Goal: Task Accomplishment & Management: Complete application form

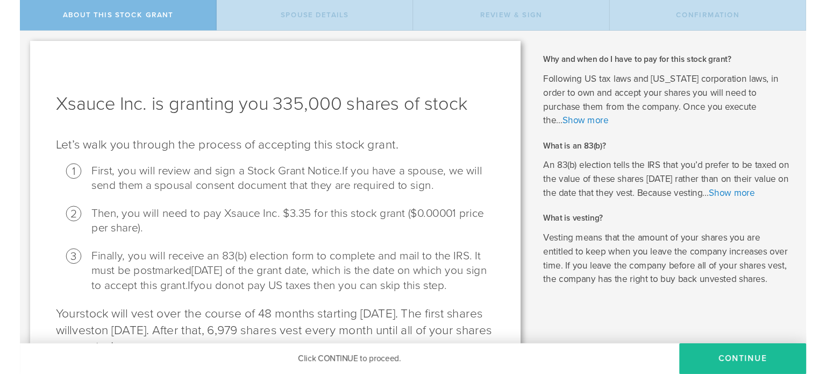
scroll to position [72, 0]
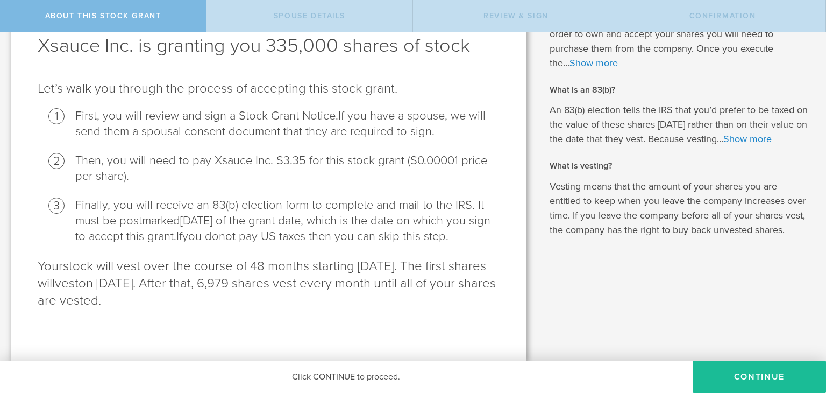
click at [207, 153] on li "Then, you will need to pay Xsauce Inc. $3.35 for this stock grant ($0.00001 pri…" at bounding box center [287, 168] width 424 height 31
click at [219, 153] on li "Then, you will need to pay Xsauce Inc. $3.35 for this stock grant ($0.00001 pri…" at bounding box center [287, 168] width 424 height 31
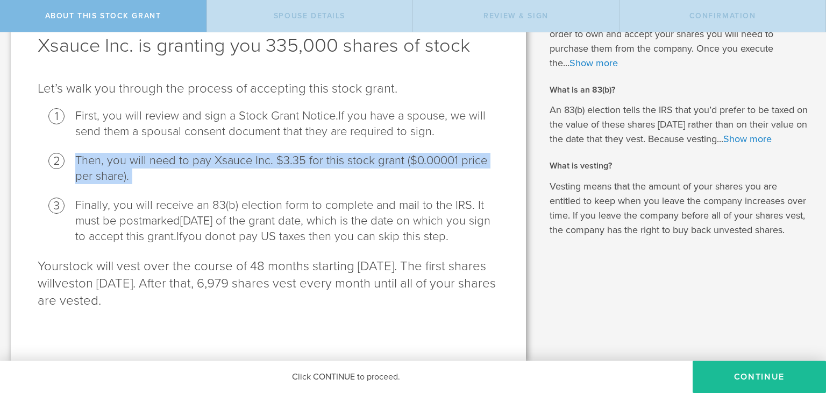
click at [219, 153] on li "Then, you will need to pay Xsauce Inc. $3.35 for this stock grant ($0.00001 pri…" at bounding box center [287, 168] width 424 height 31
click at [270, 153] on li "Then, you will need to pay Xsauce Inc. $3.35 for this stock grant ($0.00001 pri…" at bounding box center [287, 168] width 424 height 31
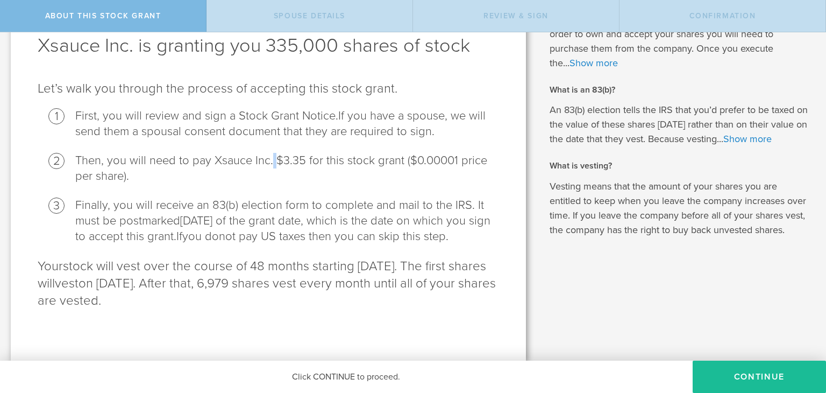
click at [270, 153] on li "Then, you will need to pay Xsauce Inc. $3.35 for this stock grant ($0.00001 pri…" at bounding box center [287, 168] width 424 height 31
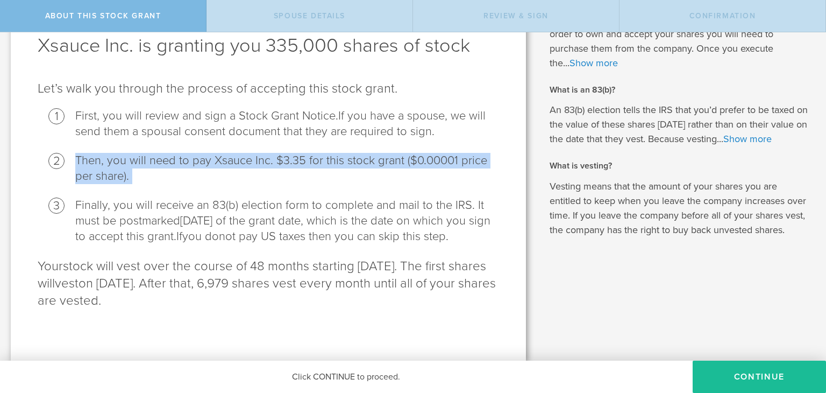
drag, startPoint x: 270, startPoint y: 150, endPoint x: 274, endPoint y: 131, distance: 18.7
click at [270, 132] on ol "First, you will review and sign a Stock Grant Notice. If you have a spouse, we …" at bounding box center [268, 176] width 461 height 136
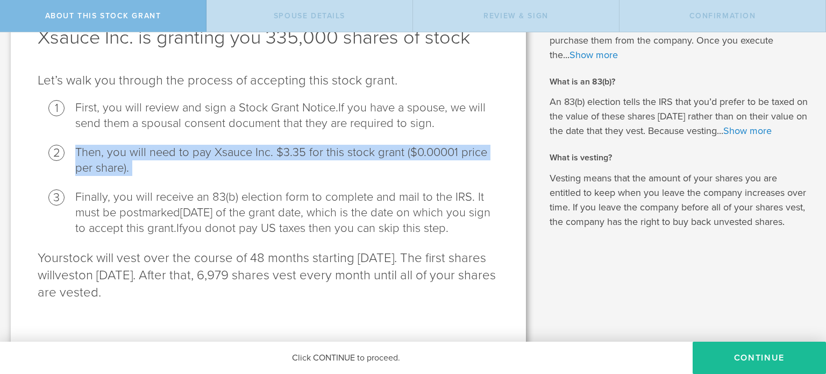
click at [315, 150] on li "Then, you will need to pay Xsauce Inc. $3.35 for this stock grant ($0.00001 pri…" at bounding box center [287, 160] width 424 height 31
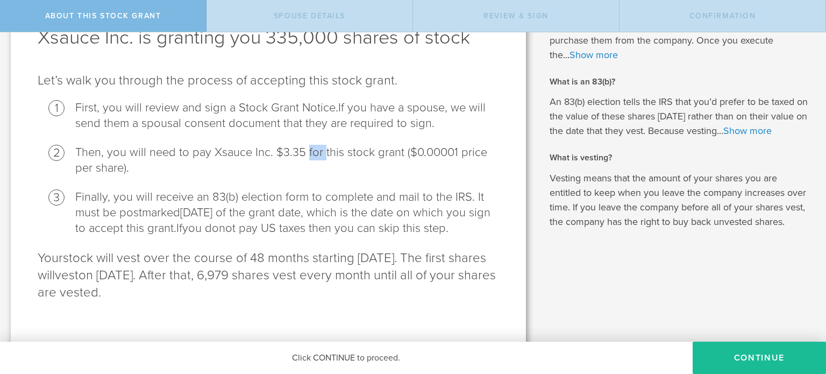
click at [315, 150] on li "Then, you will need to pay Xsauce Inc. $3.35 for this stock grant ($0.00001 pri…" at bounding box center [287, 160] width 424 height 31
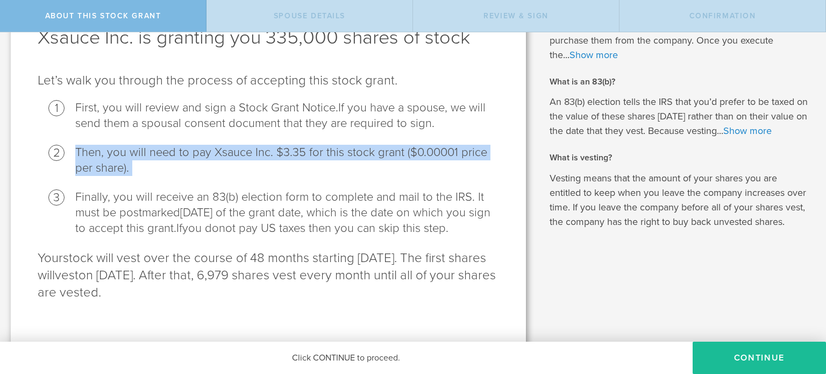
click at [315, 150] on li "Then, you will need to pay Xsauce Inc. $3.35 for this stock grant ($0.00001 pri…" at bounding box center [287, 160] width 424 height 31
click at [333, 151] on li "Then, you will need to pay Xsauce Inc. $3.35 for this stock grant ($0.00001 pri…" at bounding box center [287, 160] width 424 height 31
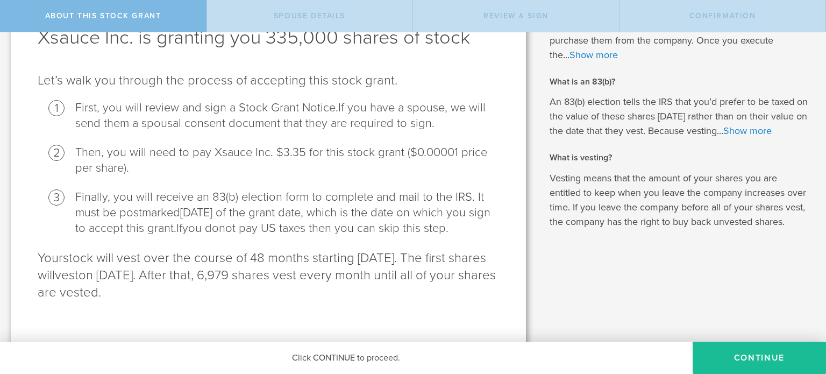
click at [278, 210] on span "[DATE] of the grant date, which is the date on which you sign to accept this gr…" at bounding box center [282, 220] width 415 height 30
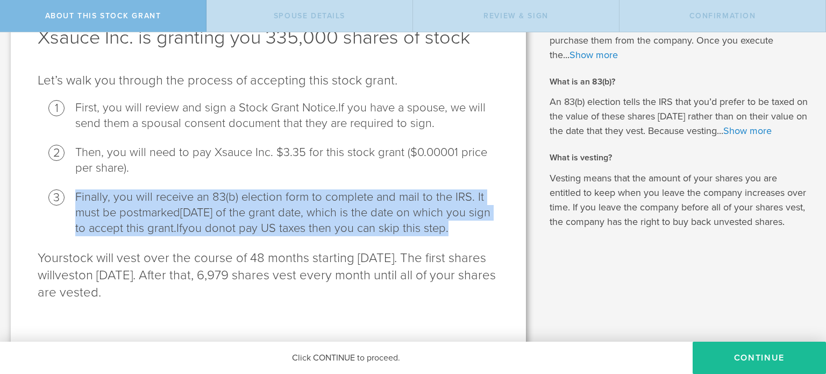
click at [278, 210] on span "[DATE] of the grant date, which is the date on which you sign to accept this gr…" at bounding box center [282, 220] width 415 height 30
click at [254, 210] on span "[DATE] of the grant date, which is the date on which you sign to accept this gr…" at bounding box center [282, 220] width 415 height 30
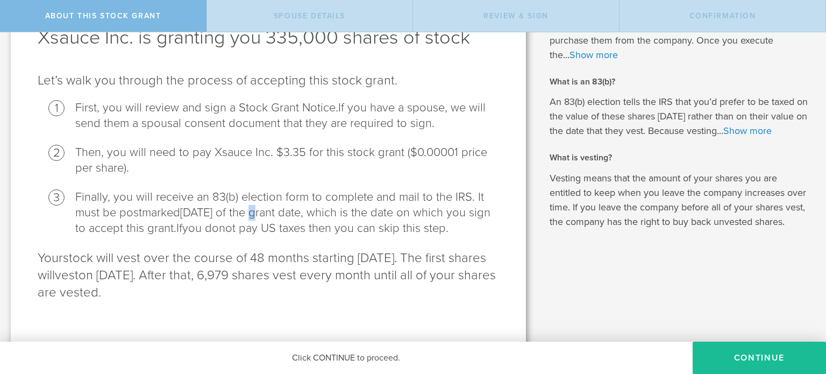
click at [254, 210] on span "[DATE] of the grant date, which is the date on which you sign to accept this gr…" at bounding box center [282, 220] width 415 height 30
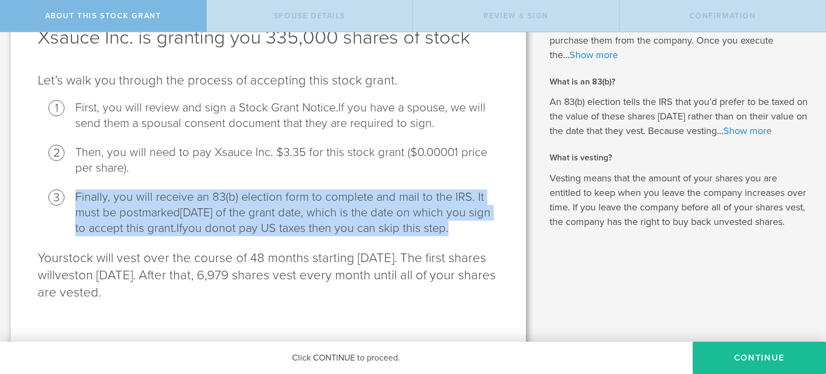
click at [254, 210] on span "[DATE] of the grant date, which is the date on which you sign to accept this gr…" at bounding box center [282, 220] width 415 height 30
click at [289, 210] on span "[DATE] of the grant date, which is the date on which you sign to accept this gr…" at bounding box center [282, 220] width 415 height 30
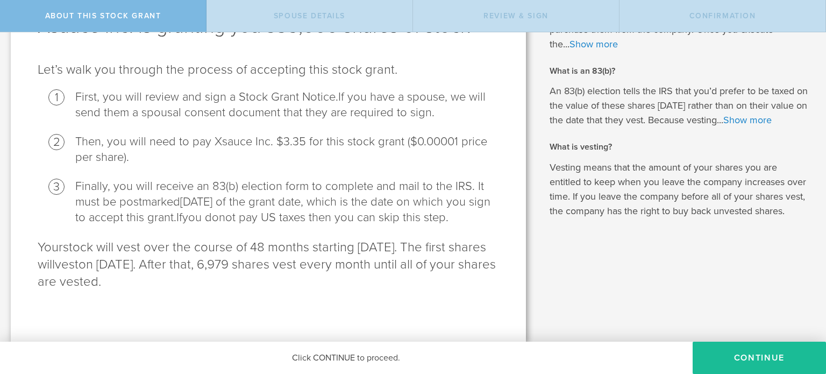
scroll to position [97, 0]
click at [212, 266] on p "Your stock will vest over the course of 48 months starting [DATE]. The first sh…" at bounding box center [268, 265] width 461 height 52
click at [260, 265] on p "Your stock will vest over the course of 48 months starting [DATE]. The first sh…" at bounding box center [268, 265] width 461 height 52
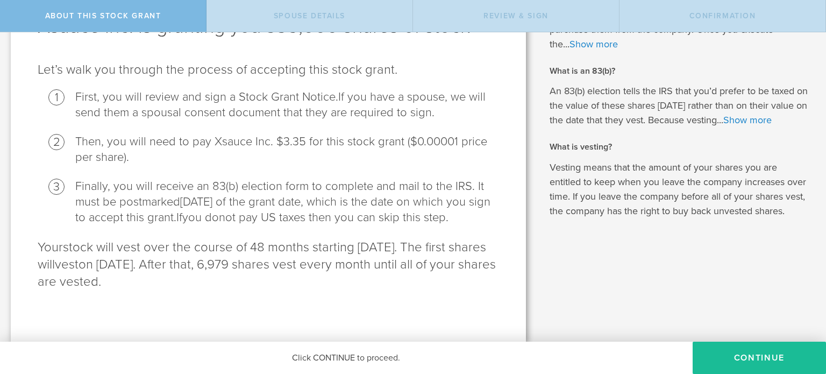
click at [194, 262] on p "Your stock will vest over the course of 48 months starting [DATE]. The first sh…" at bounding box center [268, 265] width 461 height 52
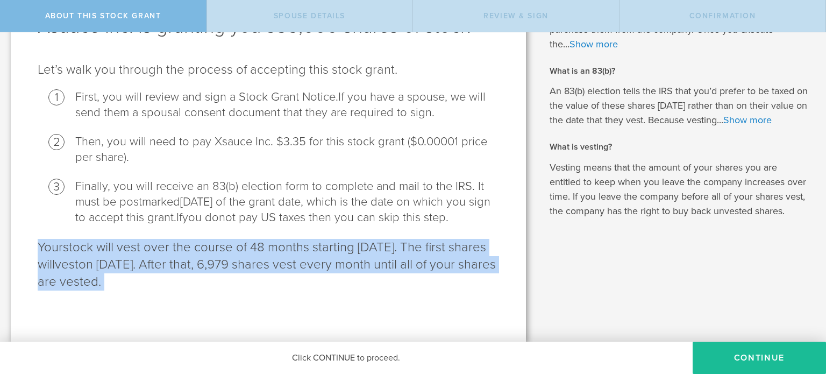
click at [194, 262] on p "Your stock will vest over the course of 48 months starting [DATE]. The first sh…" at bounding box center [268, 265] width 461 height 52
click at [203, 259] on p "Your stock will vest over the course of 48 months starting [DATE]. The first sh…" at bounding box center [268, 265] width 461 height 52
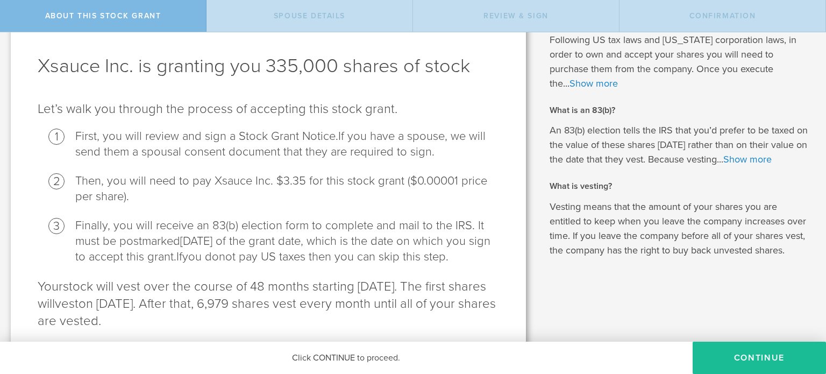
scroll to position [26, 0]
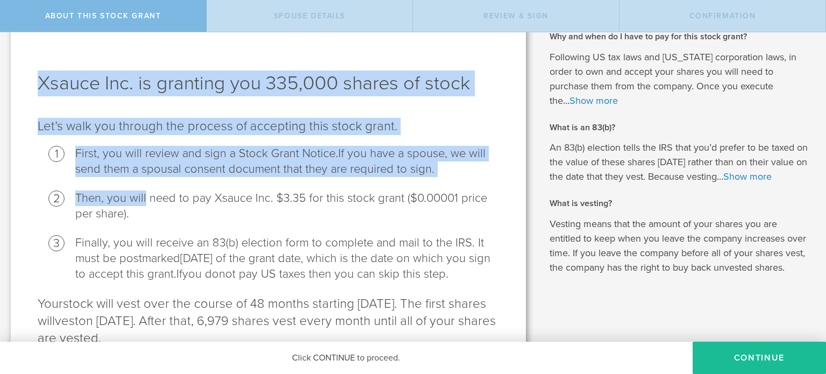
drag, startPoint x: 39, startPoint y: 81, endPoint x: 144, endPoint y: 189, distance: 150.6
click at [144, 189] on div "Xsauce Inc. is granting you 335,000 shares of stock Let’s walk you through the …" at bounding box center [268, 207] width 515 height 381
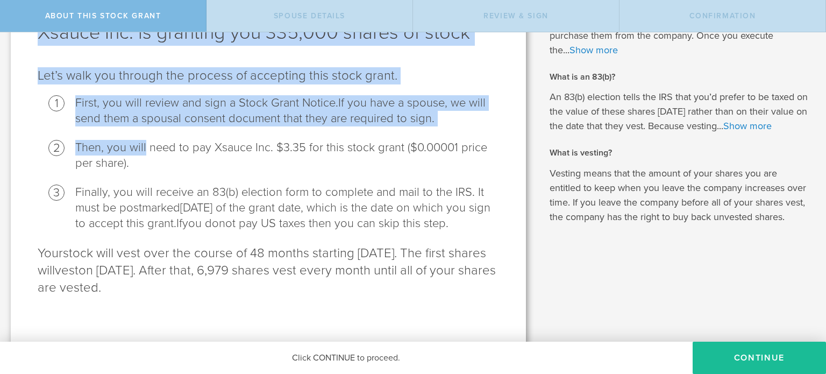
scroll to position [97, 0]
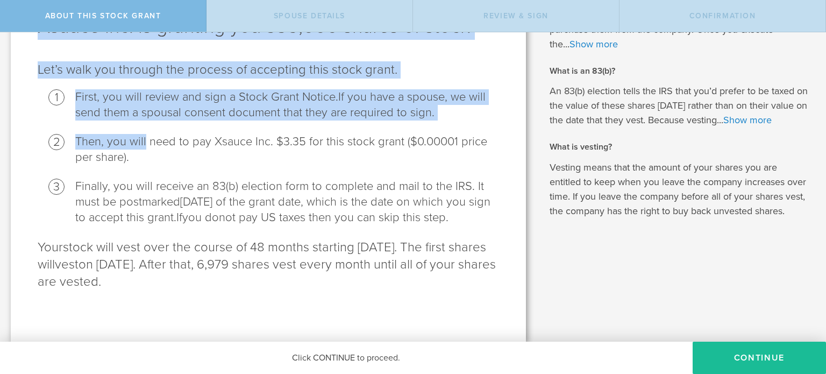
click at [270, 289] on p "Your stock will vest over the course of 48 months starting [DATE]. The first sh…" at bounding box center [268, 265] width 461 height 52
copy div "Xsauce Inc. is granting you 335,000 shares of stock Let’s walk you through the …"
click at [759, 357] on button "CONTINUE" at bounding box center [759, 358] width 133 height 32
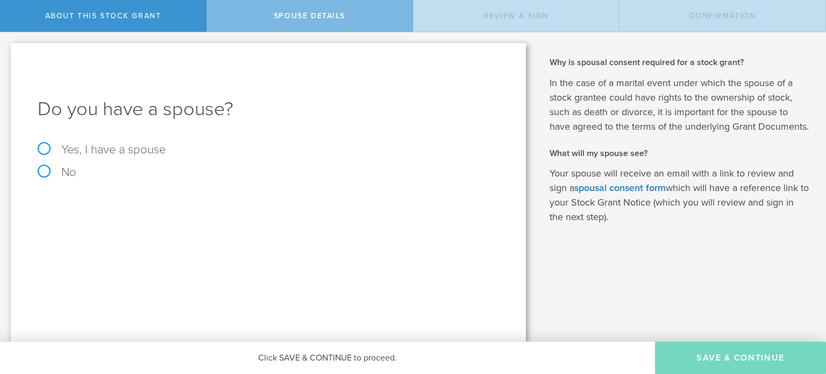
click at [111, 109] on h1 "Do you have a spouse?" at bounding box center [268, 109] width 461 height 26
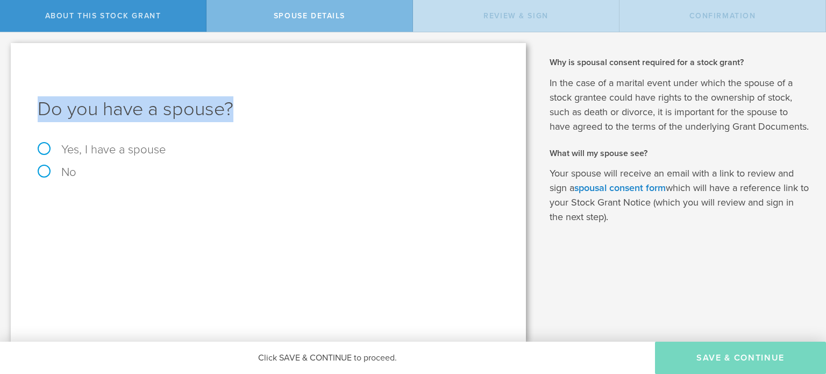
click at [111, 109] on h1 "Do you have a spouse?" at bounding box center [268, 109] width 461 height 26
copy h1 "Do you have a spouse?"
click at [158, 111] on h1 "Do you have a spouse?" at bounding box center [268, 109] width 461 height 26
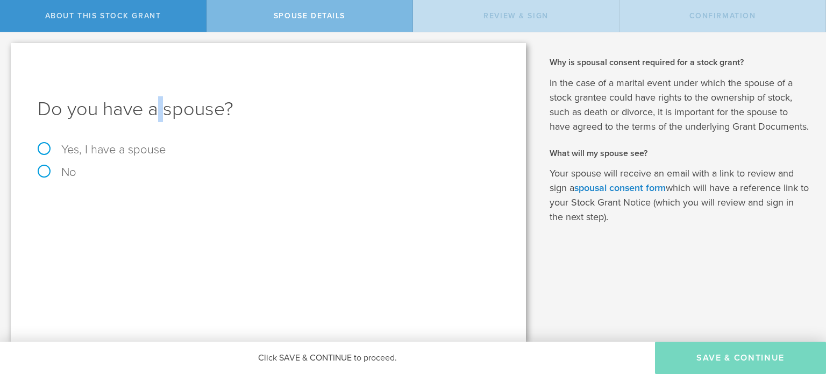
click at [158, 111] on h1 "Do you have a spouse?" at bounding box center [268, 109] width 461 height 26
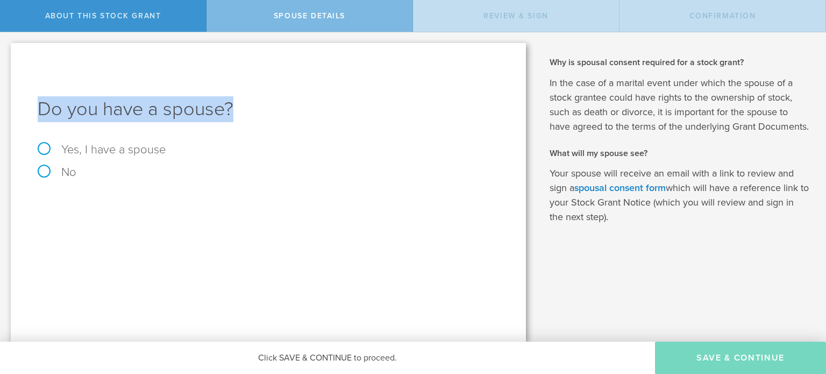
click at [158, 111] on h1 "Do you have a spouse?" at bounding box center [268, 109] width 461 height 26
click at [133, 111] on h1 "Do you have a spouse?" at bounding box center [268, 109] width 461 height 26
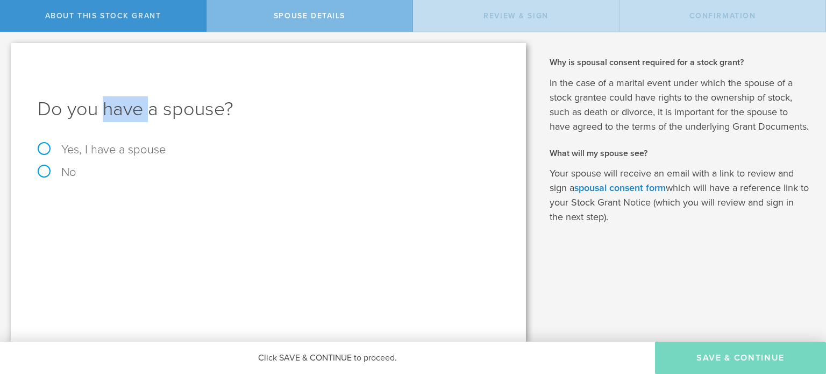
click at [133, 111] on h1 "Do you have a spouse?" at bounding box center [268, 109] width 461 height 26
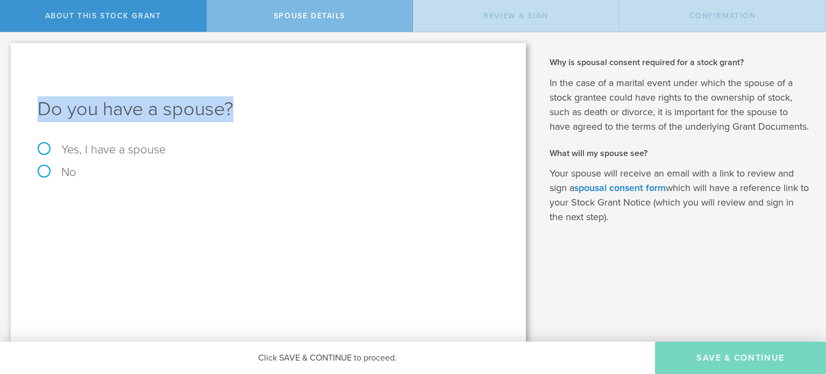
click at [133, 111] on h1 "Do you have a spouse?" at bounding box center [268, 109] width 461 height 26
click at [147, 111] on h1 "Do you have a spouse?" at bounding box center [268, 109] width 461 height 26
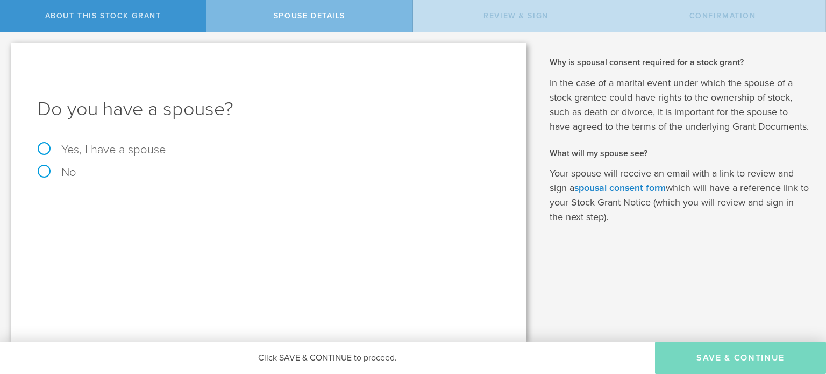
click at [448, 353] on div "Click SAVE & CONTINUE to proceed." at bounding box center [327, 358] width 655 height 32
click at [324, 356] on div "Click SAVE & CONTINUE to proceed." at bounding box center [327, 358] width 655 height 32
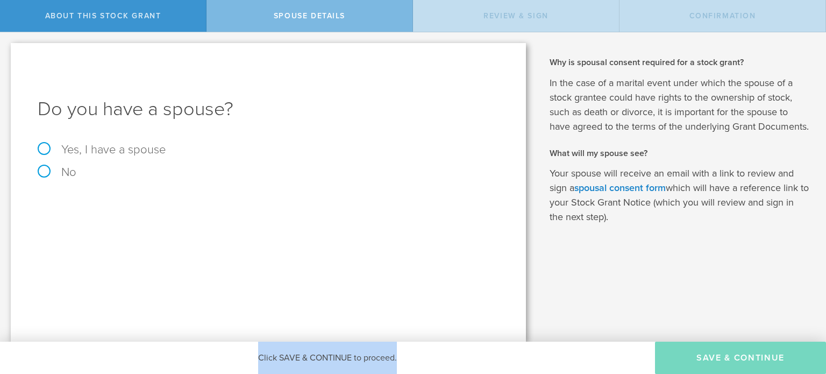
click at [324, 356] on div "Click SAVE & CONTINUE to proceed." at bounding box center [327, 358] width 655 height 32
click at [314, 354] on div "Click SAVE & CONTINUE to proceed." at bounding box center [327, 358] width 655 height 32
click at [329, 354] on div "Click SAVE & CONTINUE to proceed." at bounding box center [327, 358] width 655 height 32
